Goal: Task Accomplishment & Management: Use online tool/utility

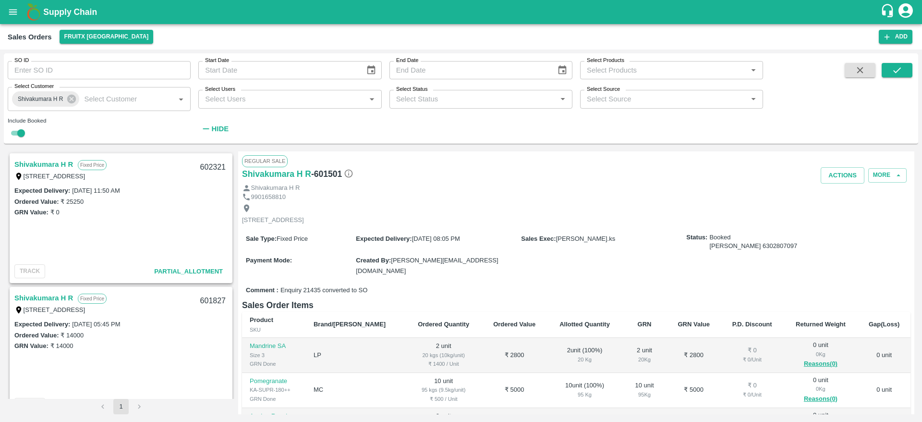
scroll to position [141, 0]
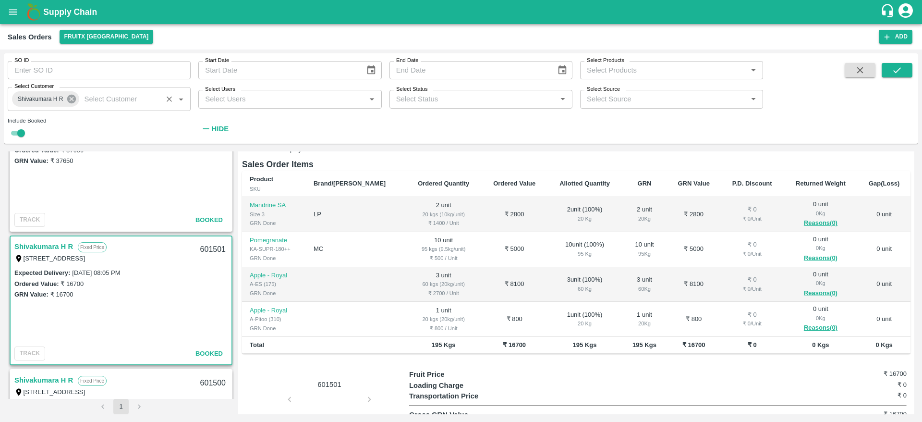
click at [72, 96] on icon at bounding box center [71, 99] width 9 height 9
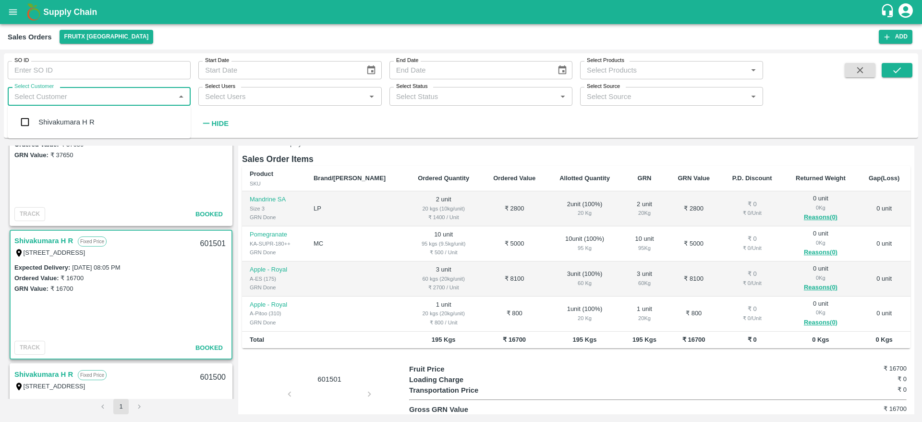
click at [72, 96] on input "Select Customer" at bounding box center [91, 96] width 161 height 12
type input "rames"
checkbox input "false"
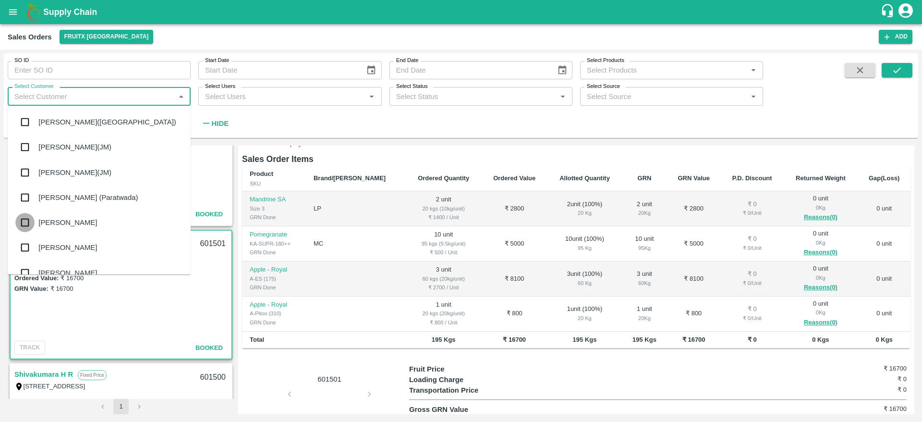
click at [30, 231] on input "checkbox" at bounding box center [24, 222] width 19 height 19
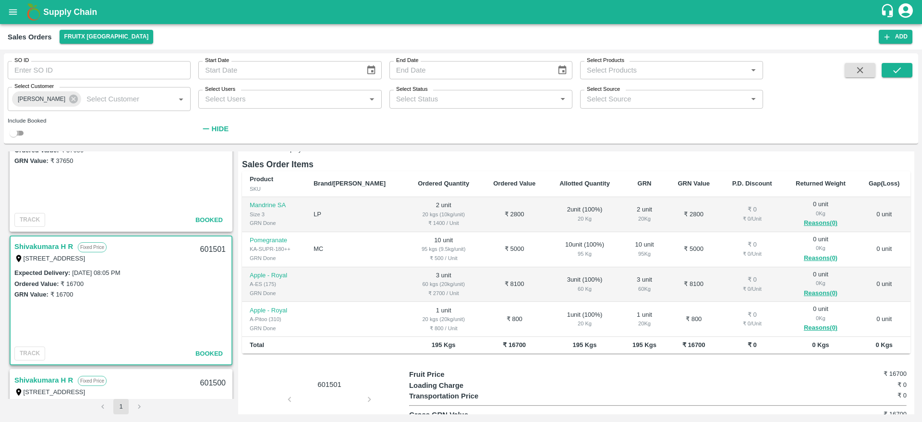
click at [23, 135] on input "checkbox" at bounding box center [13, 133] width 35 height 12
checkbox input "true"
click at [890, 64] on button "submit" at bounding box center [897, 70] width 31 height 14
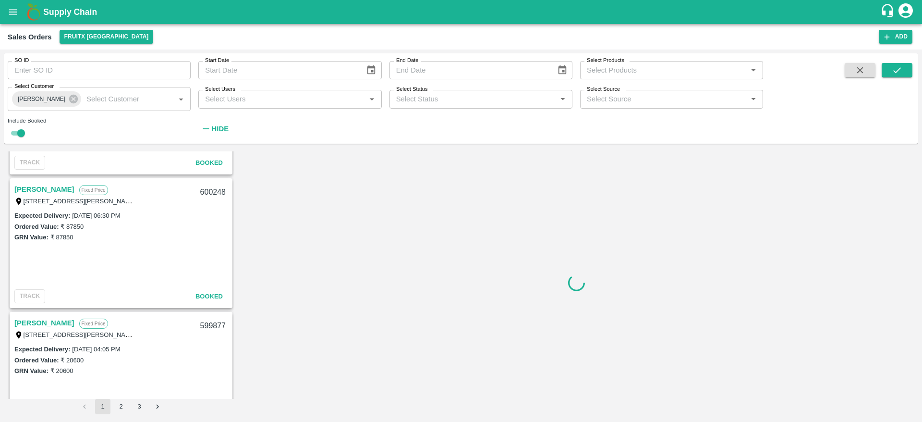
scroll to position [537, 0]
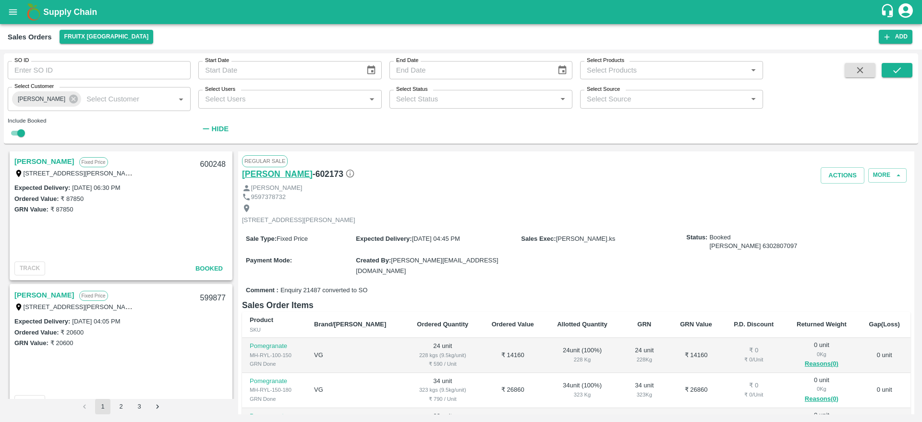
click at [276, 173] on h6 "[PERSON_NAME]" at bounding box center [277, 173] width 71 height 13
